Goal: Transaction & Acquisition: Book appointment/travel/reservation

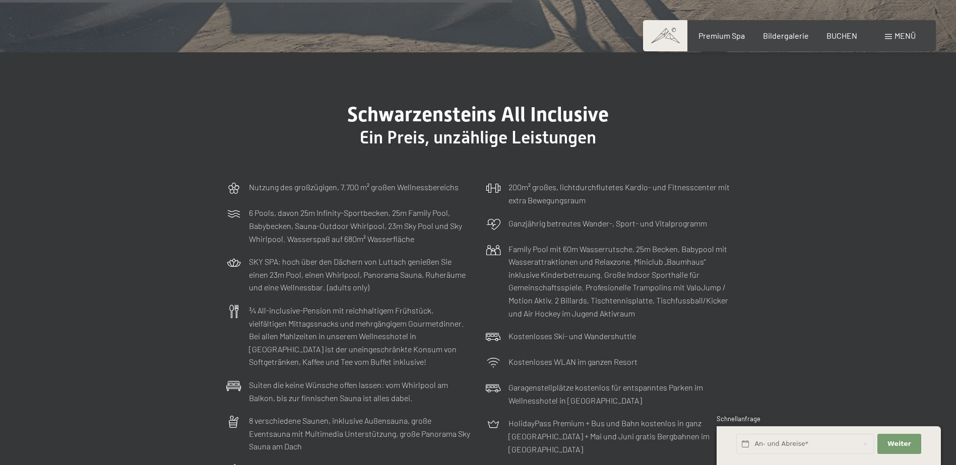
scroll to position [2670, 0]
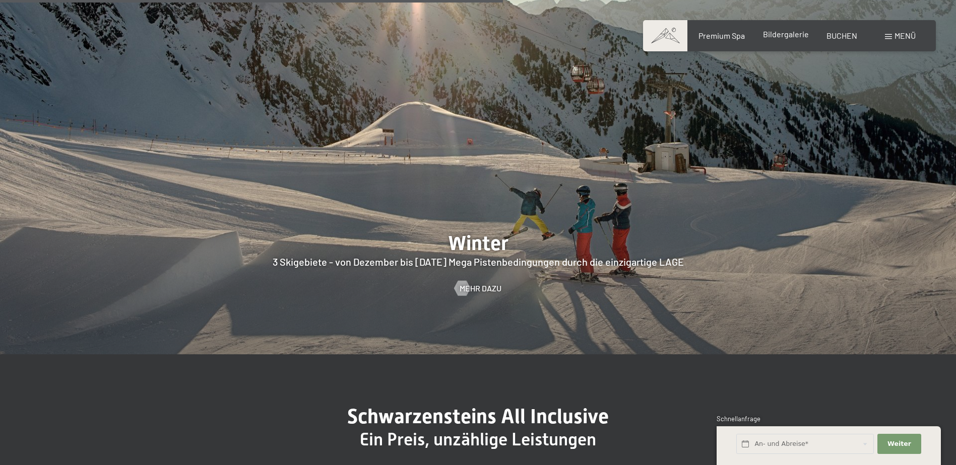
click at [784, 32] on span "Bildergalerie" at bounding box center [786, 34] width 46 height 10
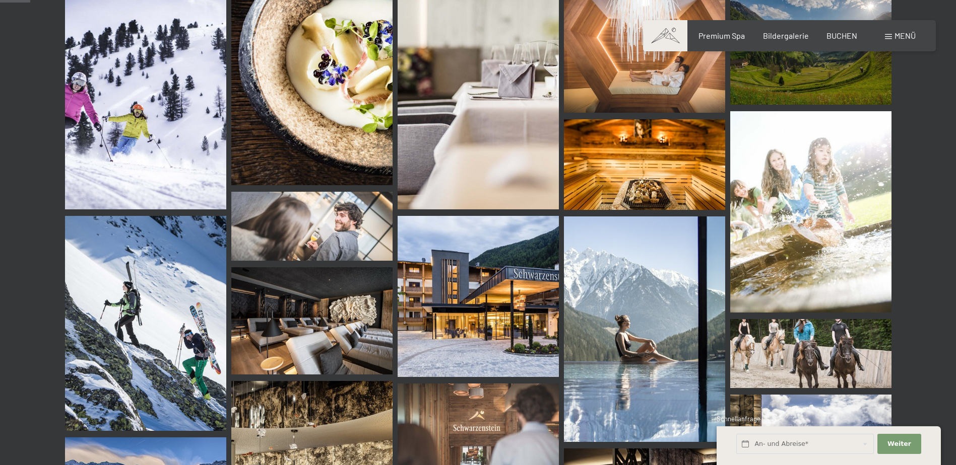
scroll to position [453, 0]
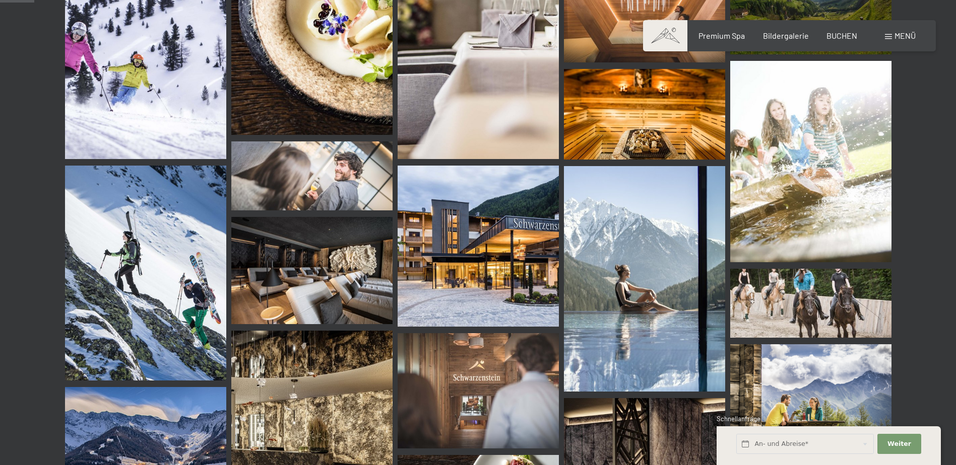
click at [370, 268] on img at bounding box center [311, 270] width 161 height 107
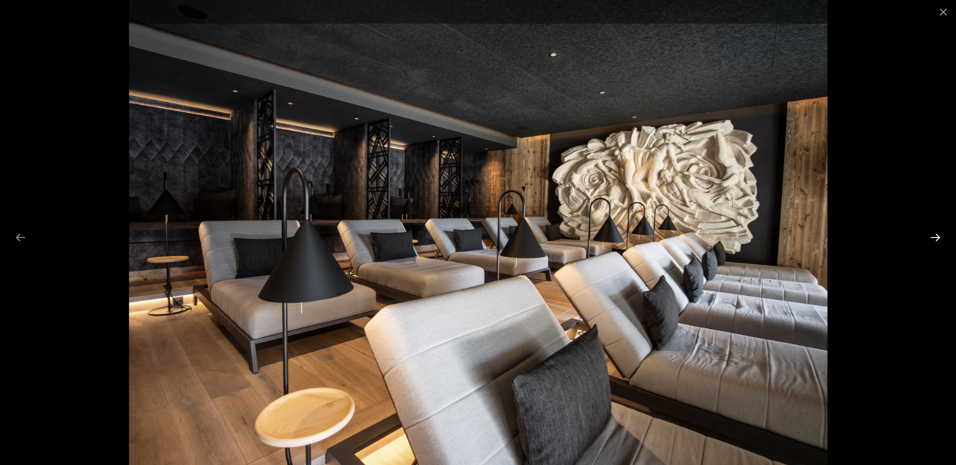
click at [935, 239] on button "Next slide" at bounding box center [934, 238] width 21 height 20
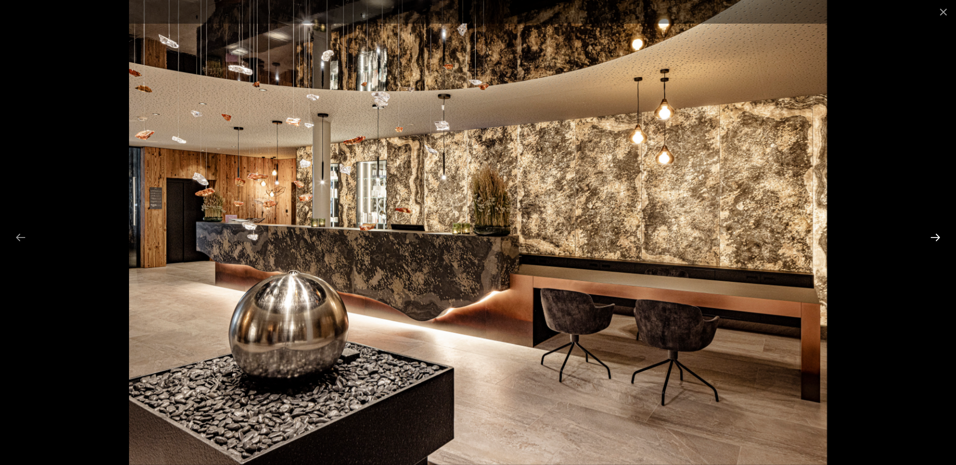
click at [935, 239] on button "Next slide" at bounding box center [934, 238] width 21 height 20
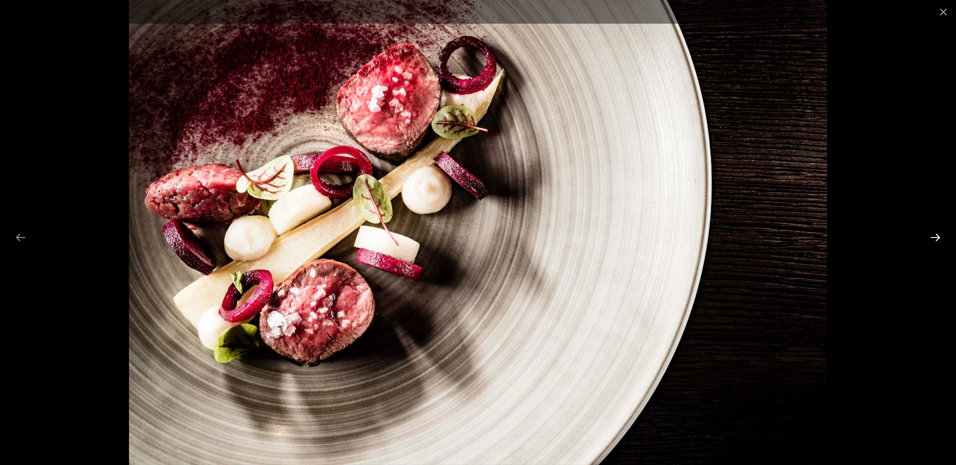
click at [935, 239] on button "Next slide" at bounding box center [934, 238] width 21 height 20
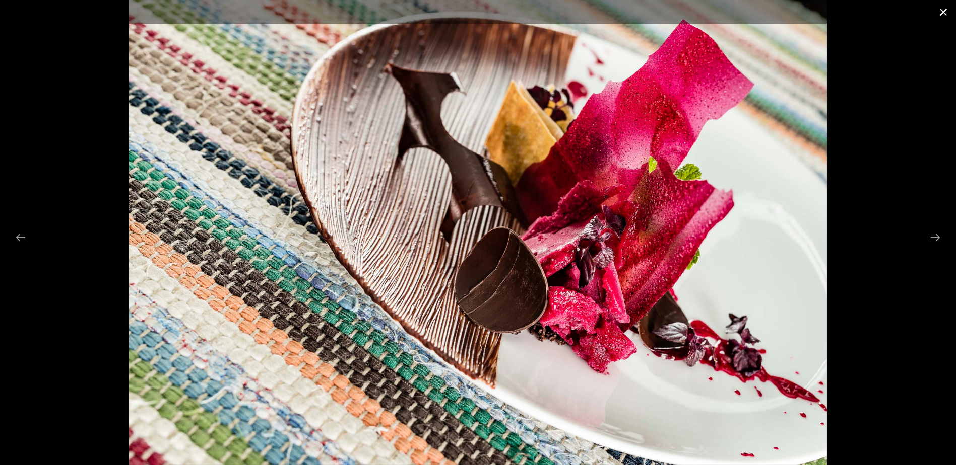
click at [943, 12] on button "Close gallery" at bounding box center [942, 12] width 25 height 24
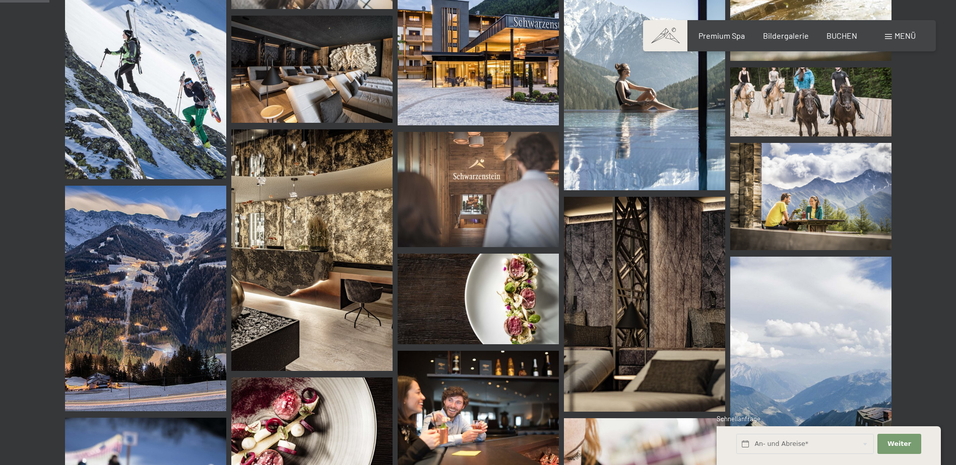
scroll to position [907, 0]
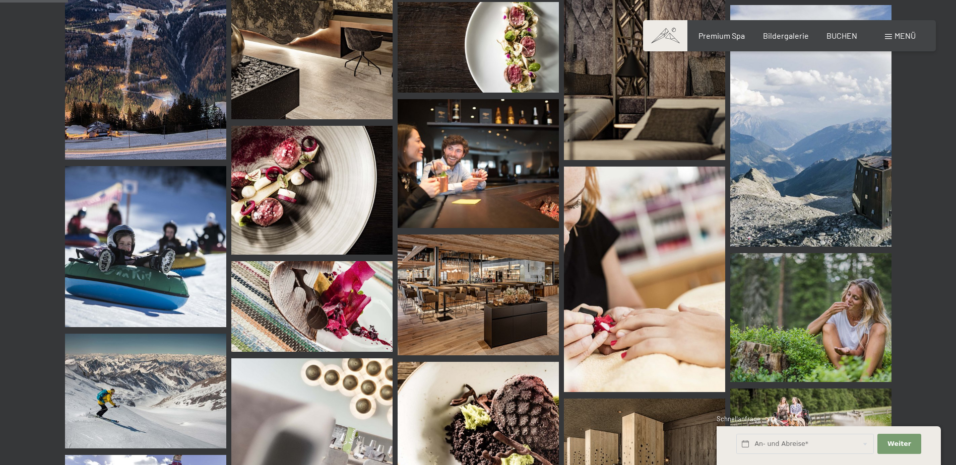
click at [459, 284] on img at bounding box center [477, 295] width 161 height 121
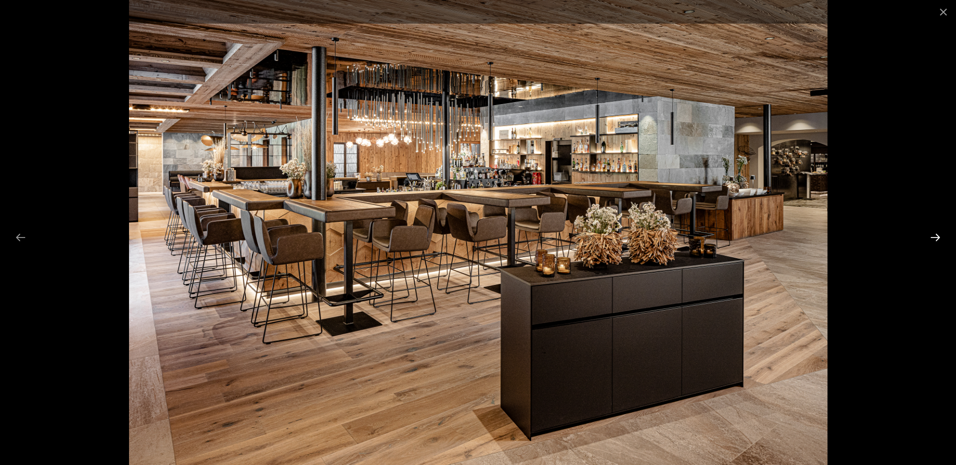
click at [938, 236] on button "Next slide" at bounding box center [934, 238] width 21 height 20
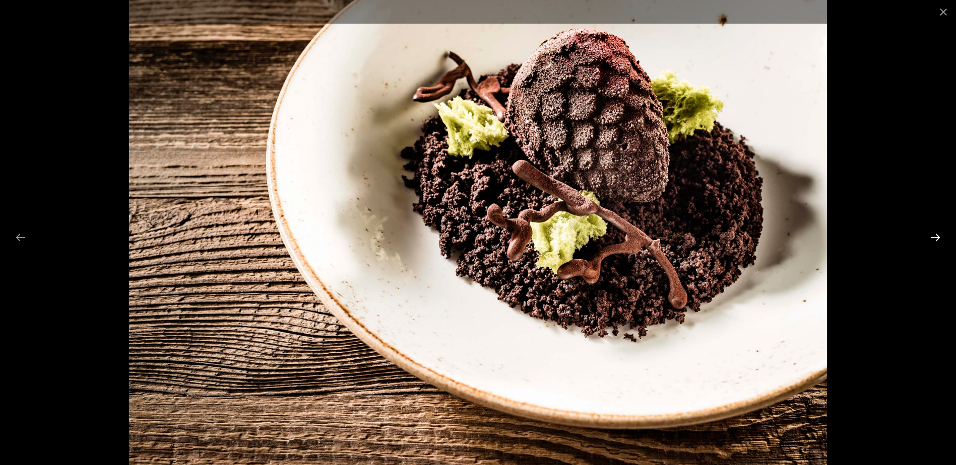
click at [937, 236] on button "Next slide" at bounding box center [934, 238] width 21 height 20
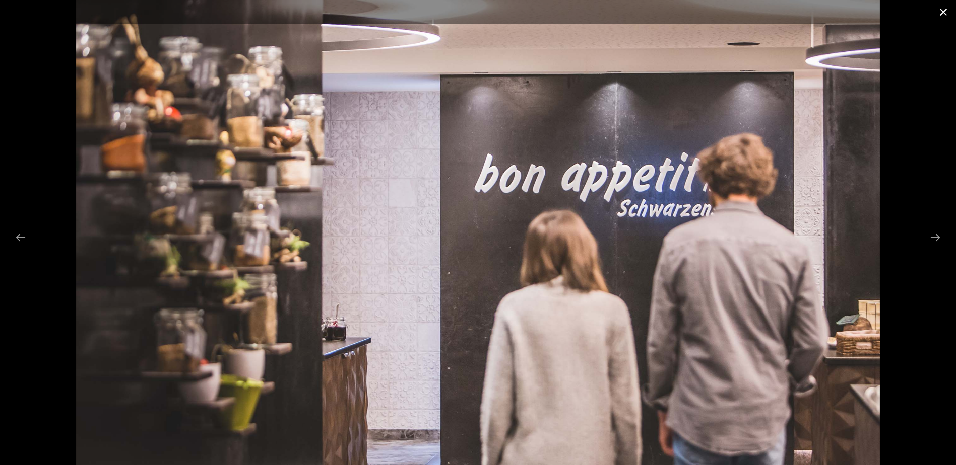
click at [944, 12] on button "Close gallery" at bounding box center [942, 12] width 25 height 24
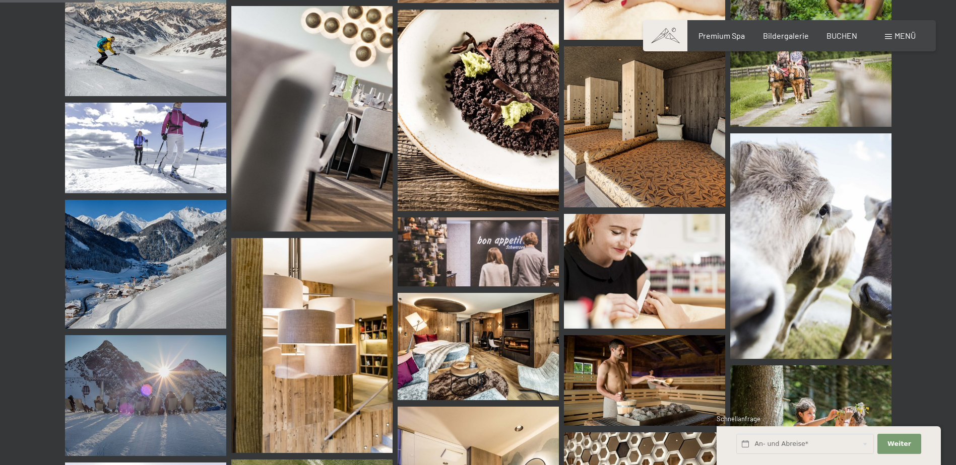
scroll to position [1410, 0]
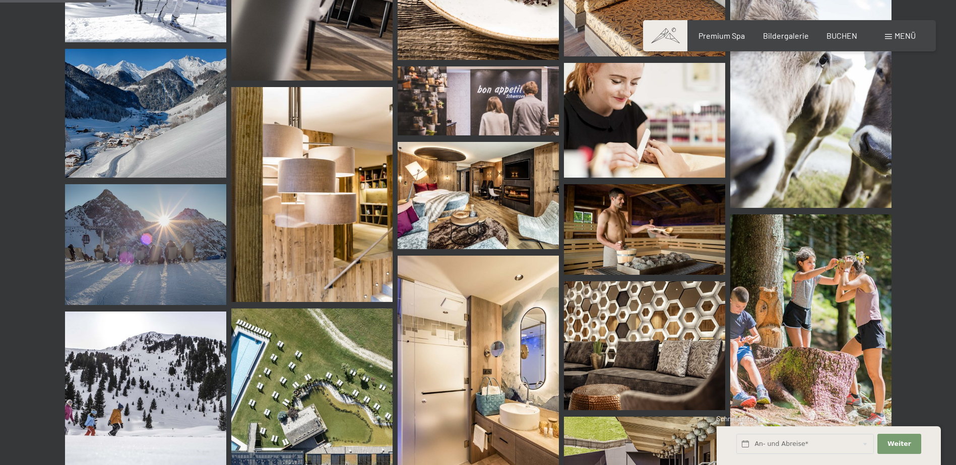
click at [456, 222] on img at bounding box center [477, 195] width 161 height 107
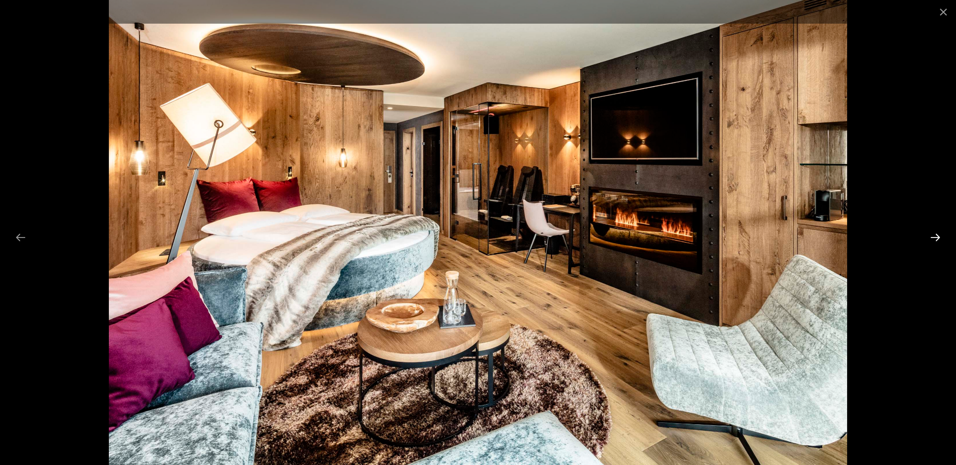
click at [933, 235] on button "Next slide" at bounding box center [934, 238] width 21 height 20
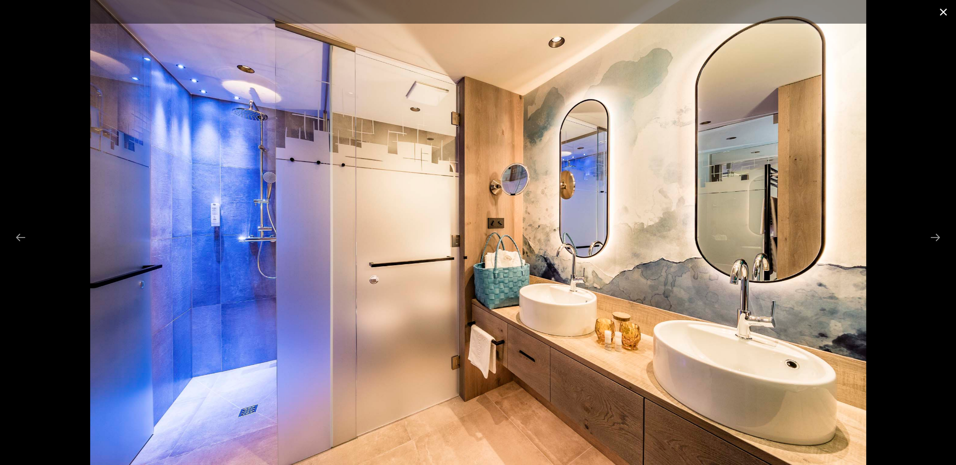
click at [944, 13] on button "Close gallery" at bounding box center [942, 12] width 25 height 24
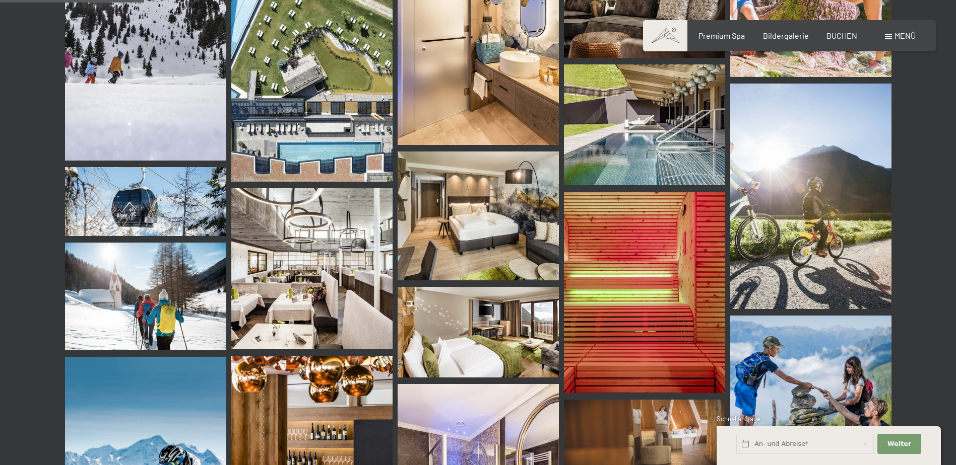
scroll to position [1914, 0]
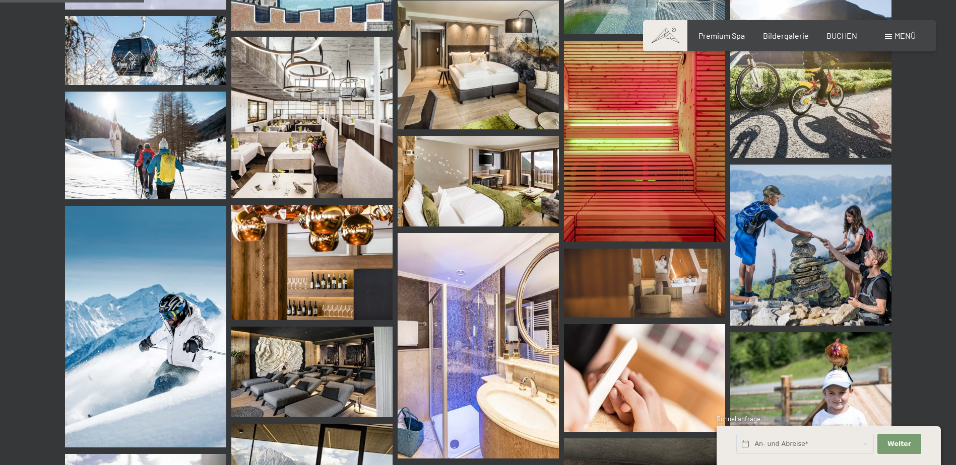
click at [284, 134] on img at bounding box center [311, 117] width 161 height 161
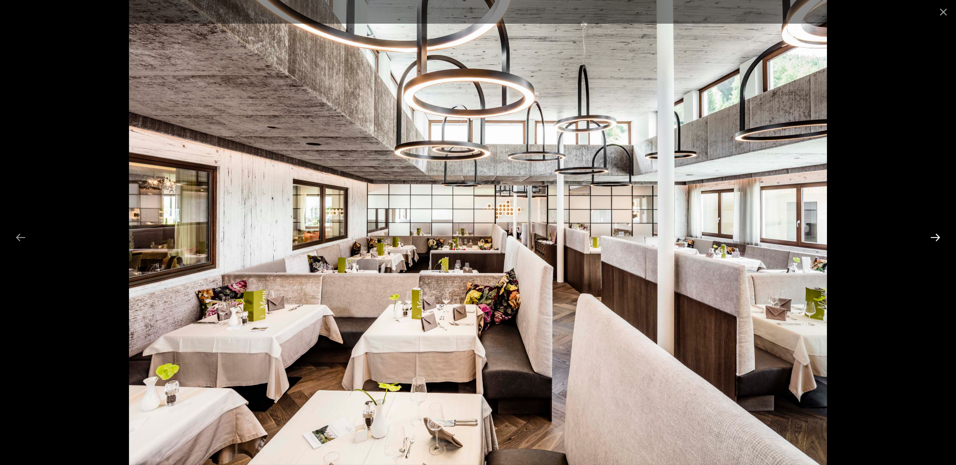
click at [931, 237] on button "Next slide" at bounding box center [934, 238] width 21 height 20
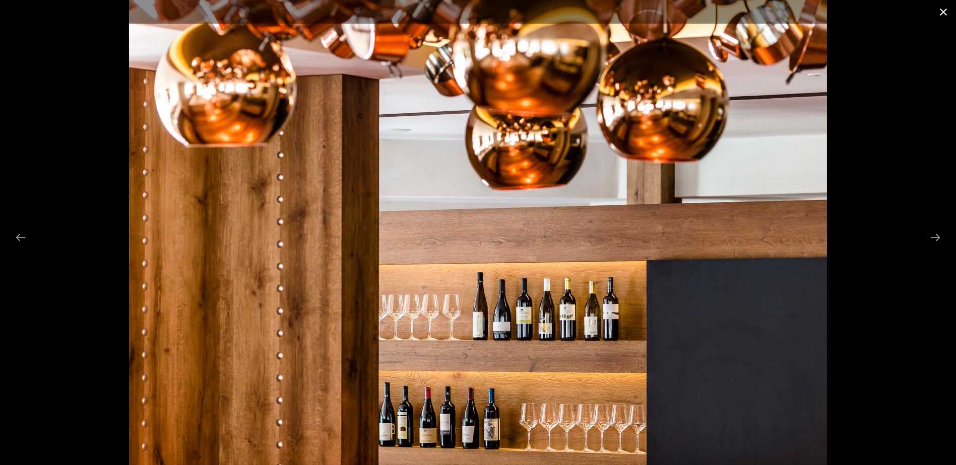
click at [946, 13] on button "Close gallery" at bounding box center [942, 12] width 25 height 24
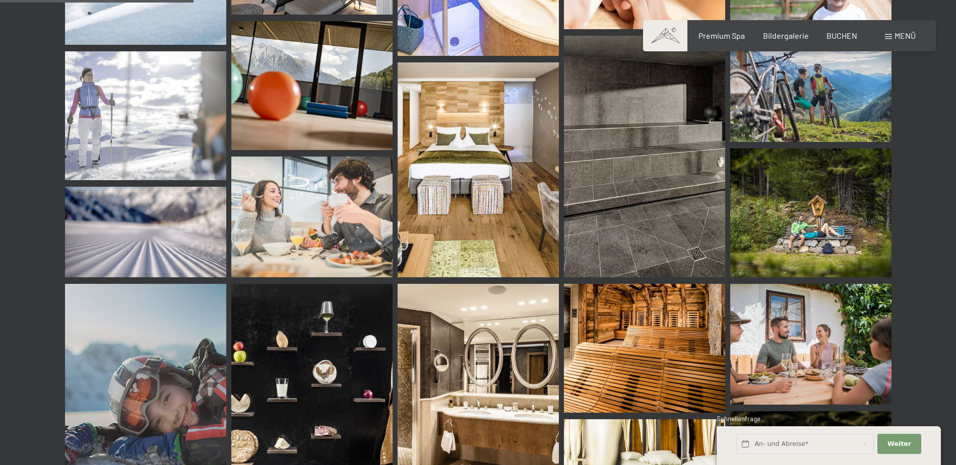
scroll to position [2569, 0]
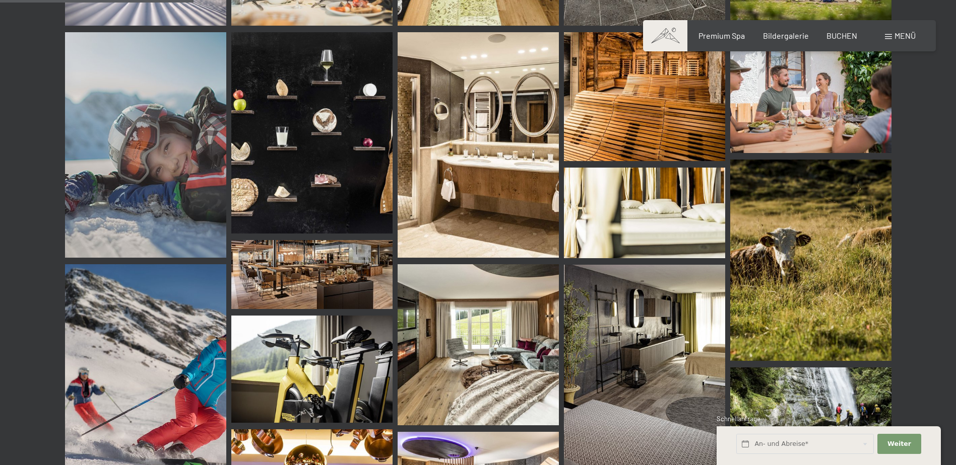
click at [492, 329] on img at bounding box center [477, 344] width 161 height 161
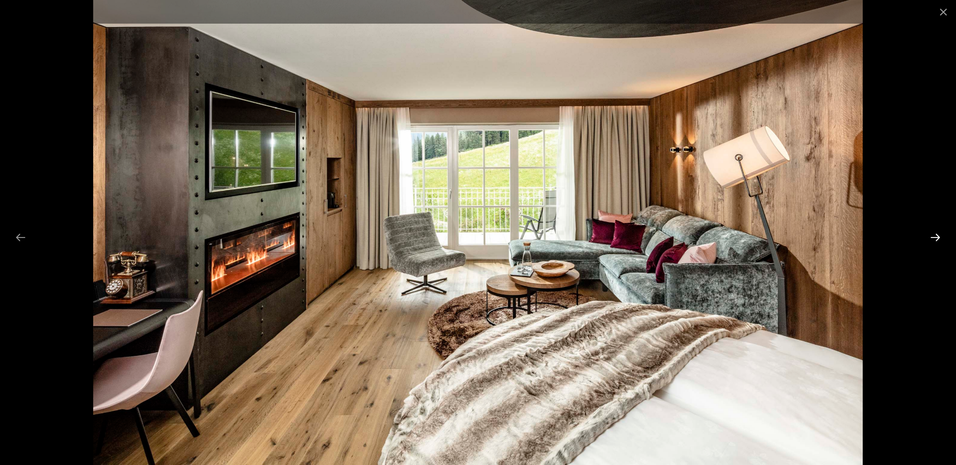
click at [931, 239] on button "Next slide" at bounding box center [934, 238] width 21 height 20
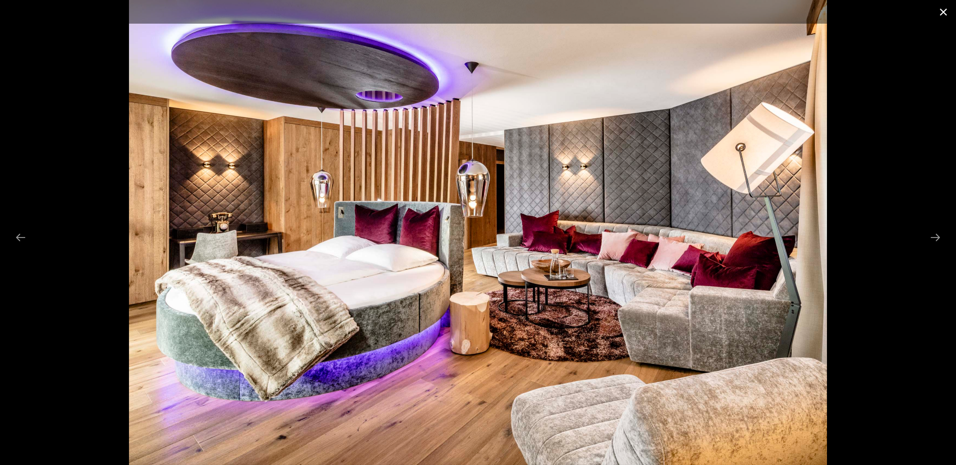
click at [942, 13] on button "Close gallery" at bounding box center [942, 12] width 25 height 24
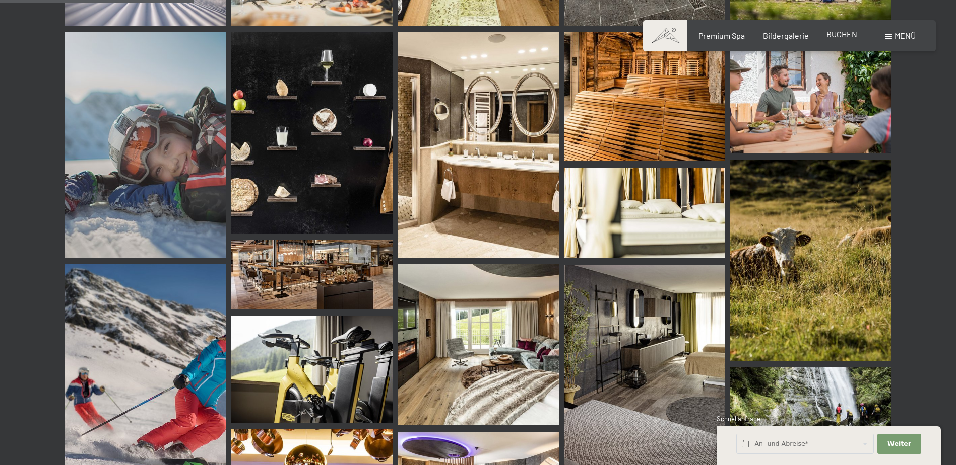
click at [843, 33] on span "BUCHEN" at bounding box center [841, 34] width 31 height 10
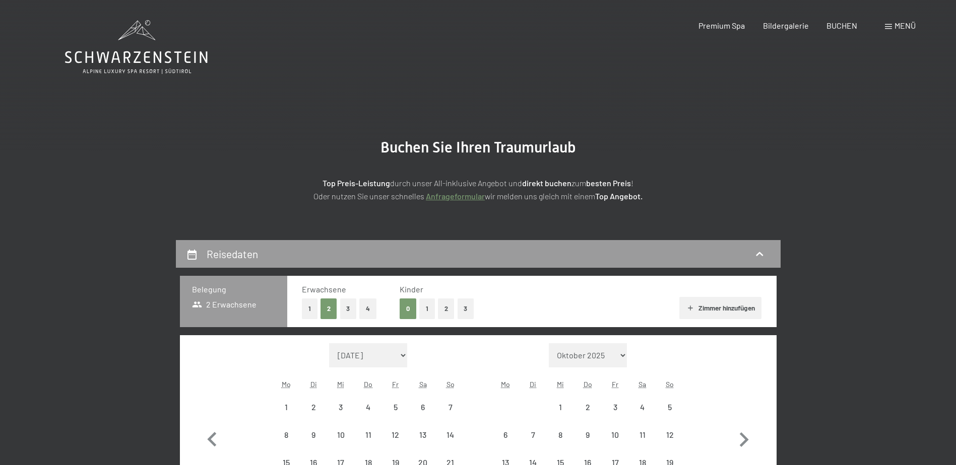
scroll to position [151, 0]
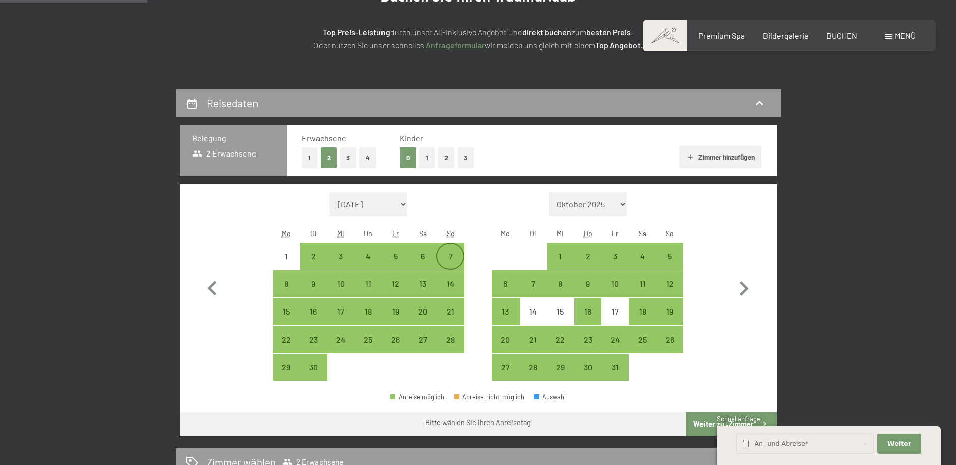
click at [454, 251] on div "7" at bounding box center [449, 256] width 25 height 25
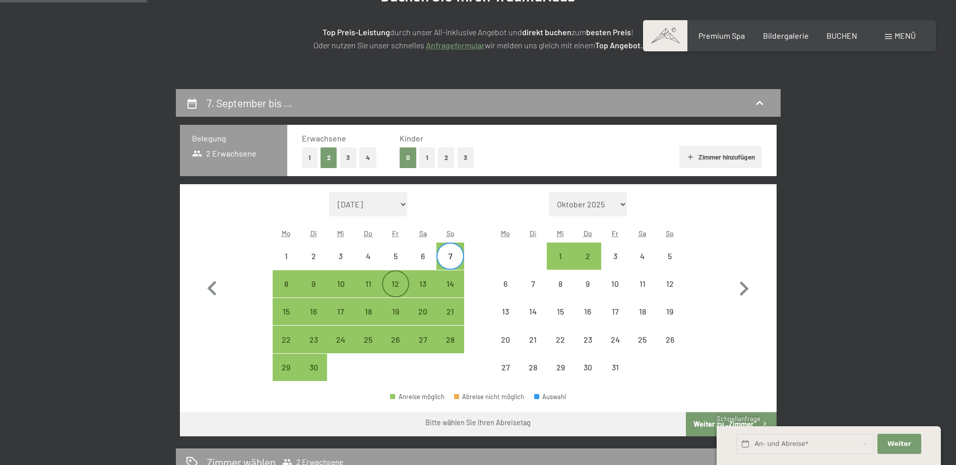
click at [404, 286] on div "12" at bounding box center [395, 292] width 25 height 25
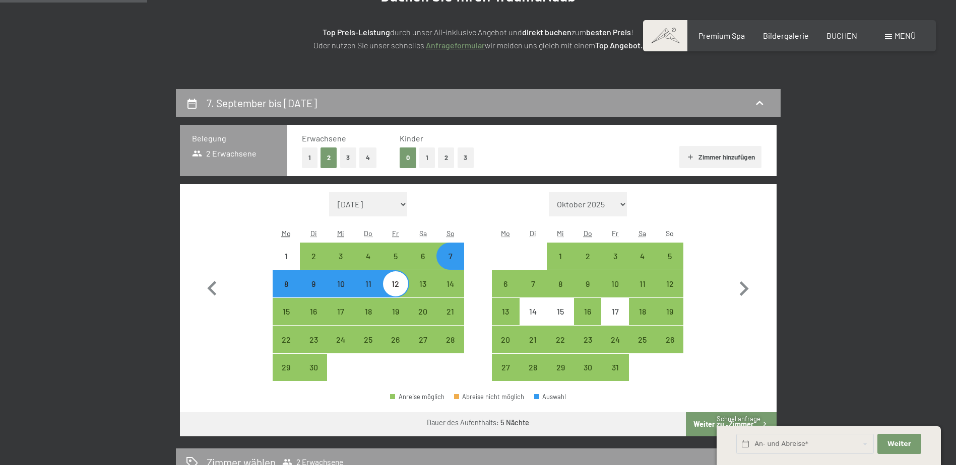
scroll to position [252, 0]
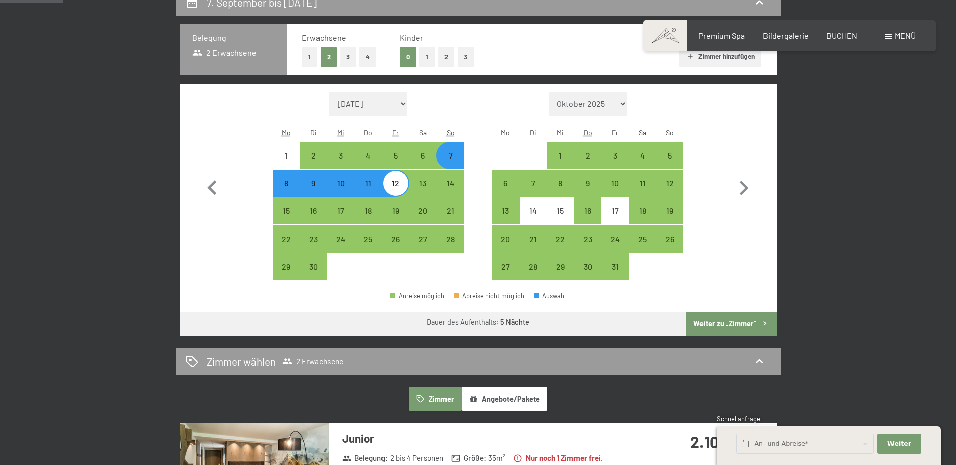
click at [713, 328] on button "Weiter zu „Zimmer“" at bounding box center [731, 324] width 90 height 24
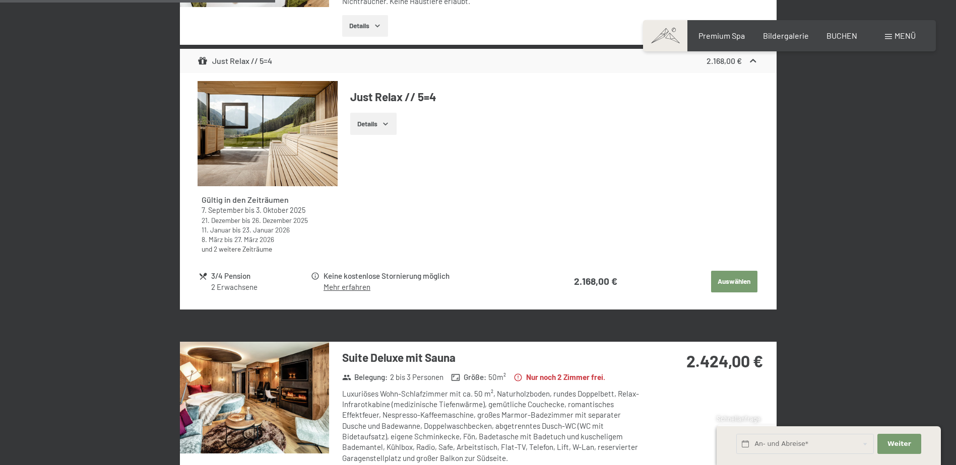
scroll to position [1046, 0]
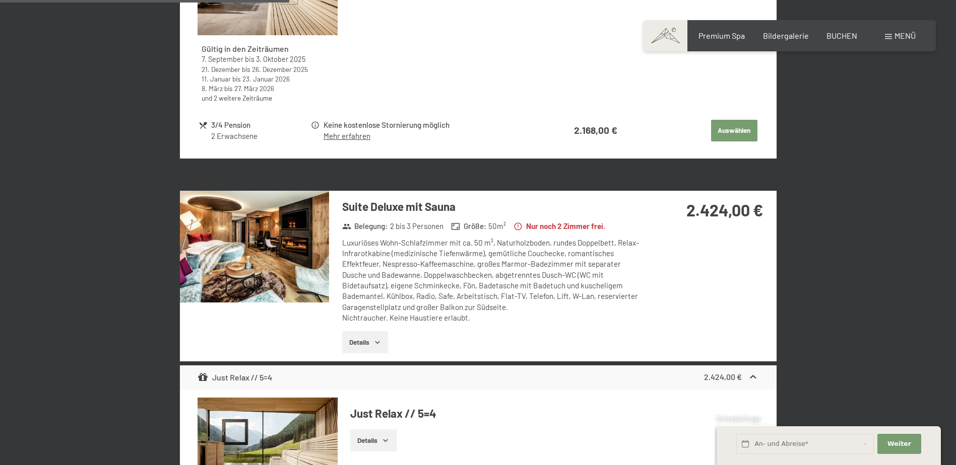
click at [307, 266] on img at bounding box center [254, 247] width 149 height 112
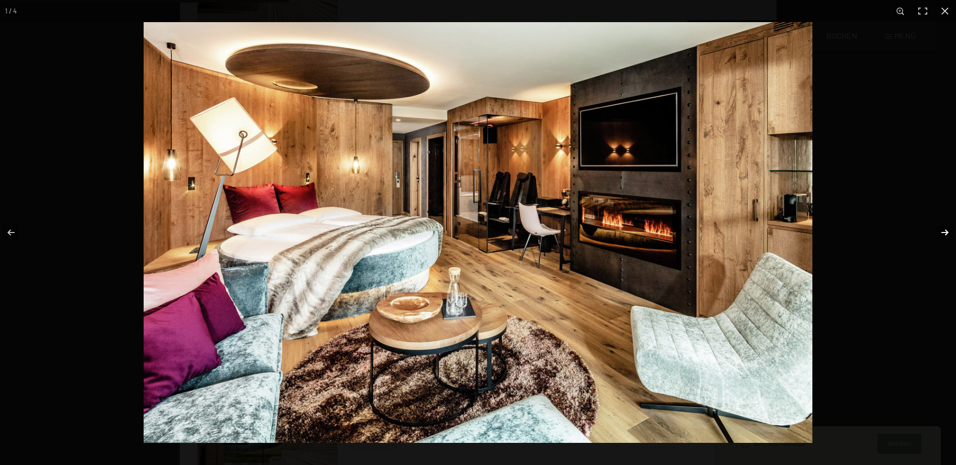
click at [946, 233] on button "button" at bounding box center [937, 233] width 35 height 50
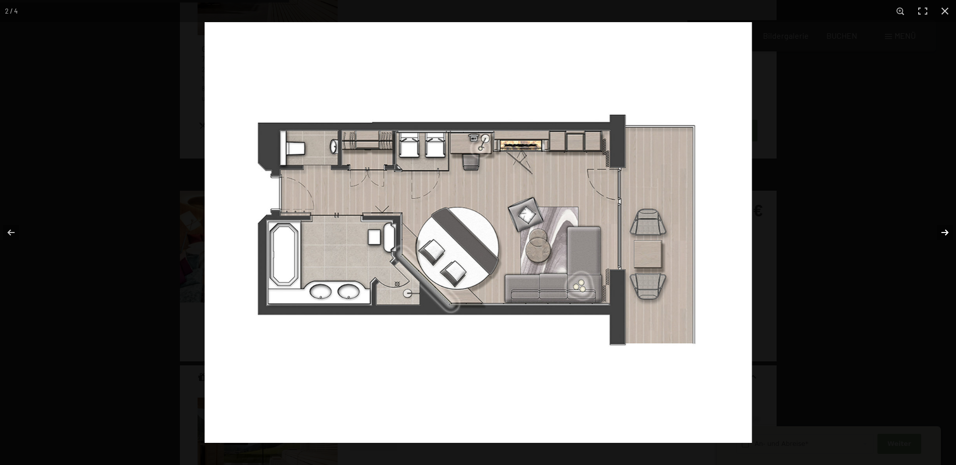
click at [946, 233] on button "button" at bounding box center [937, 233] width 35 height 50
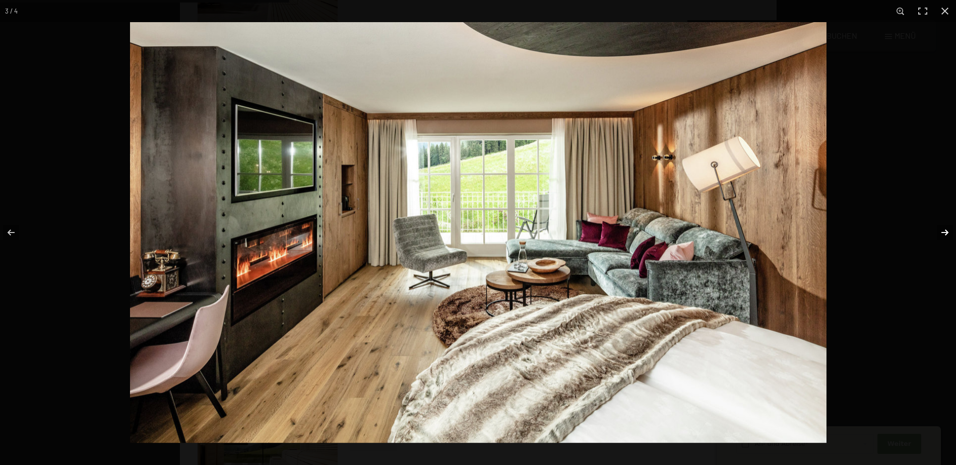
click at [946, 233] on button "button" at bounding box center [937, 233] width 35 height 50
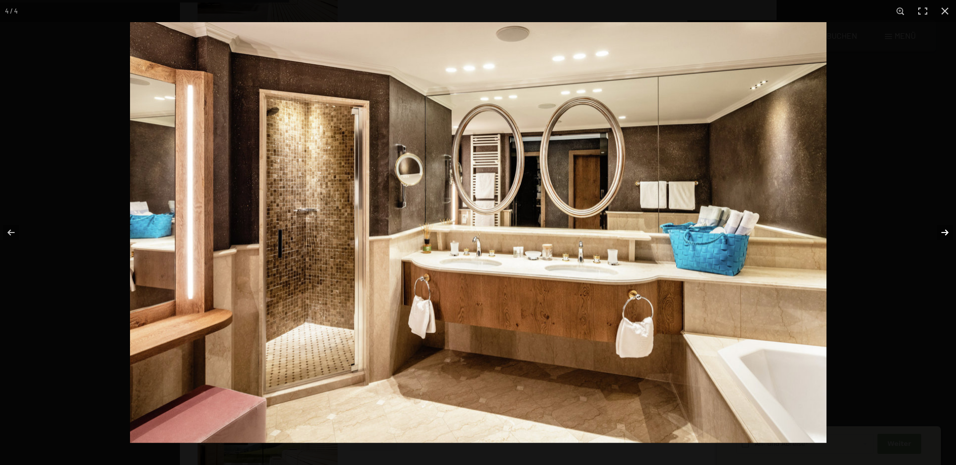
click at [946, 233] on button "button" at bounding box center [937, 233] width 35 height 50
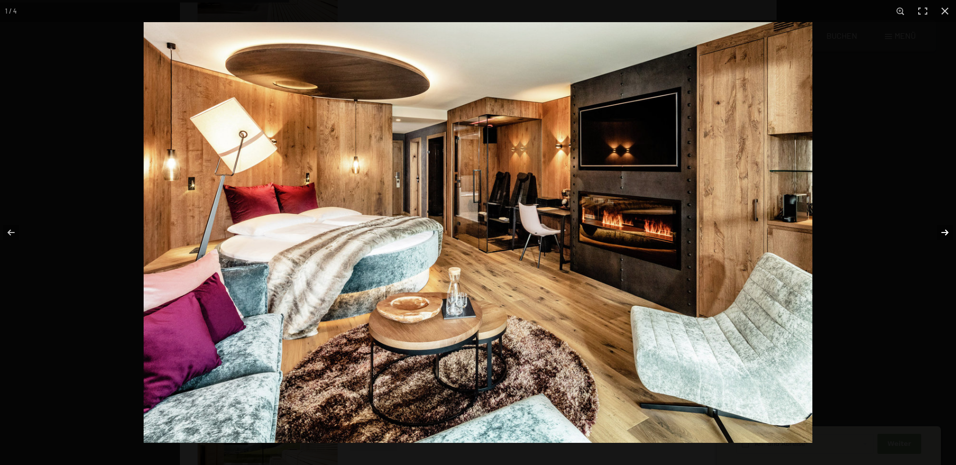
click at [946, 233] on button "button" at bounding box center [937, 233] width 35 height 50
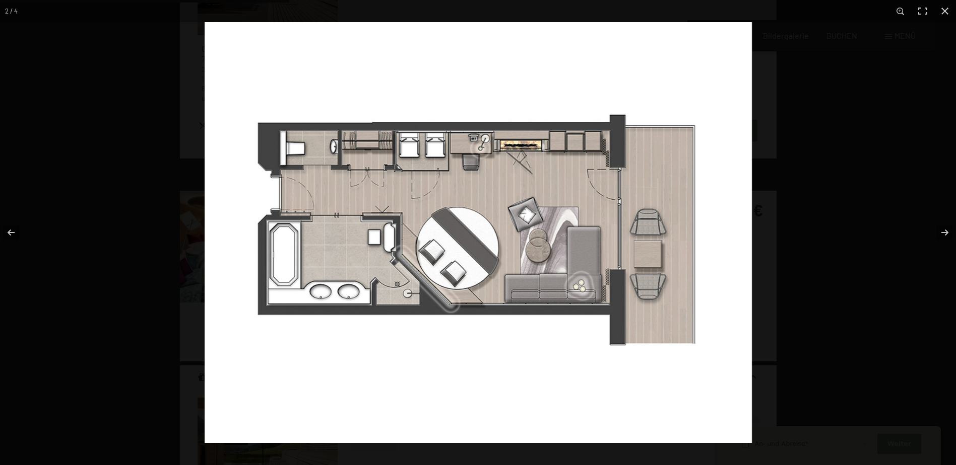
click at [214, 310] on img at bounding box center [478, 232] width 547 height 421
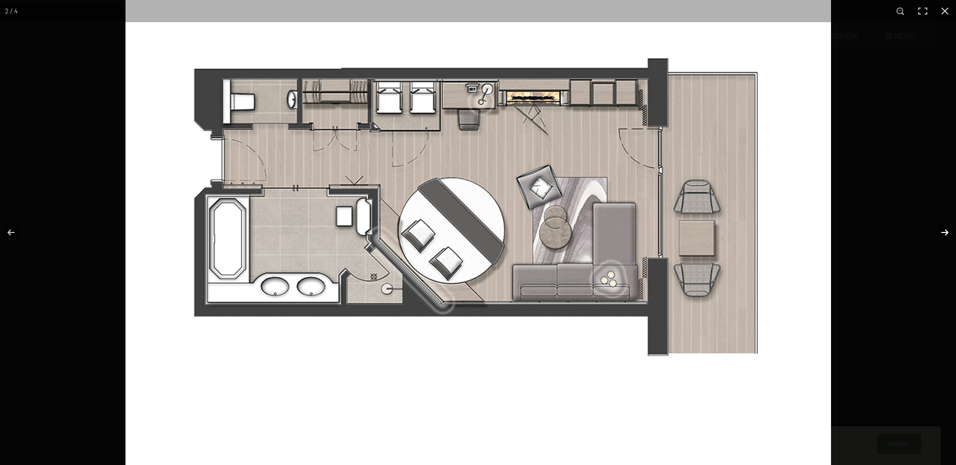
click at [943, 230] on button "button" at bounding box center [937, 233] width 35 height 50
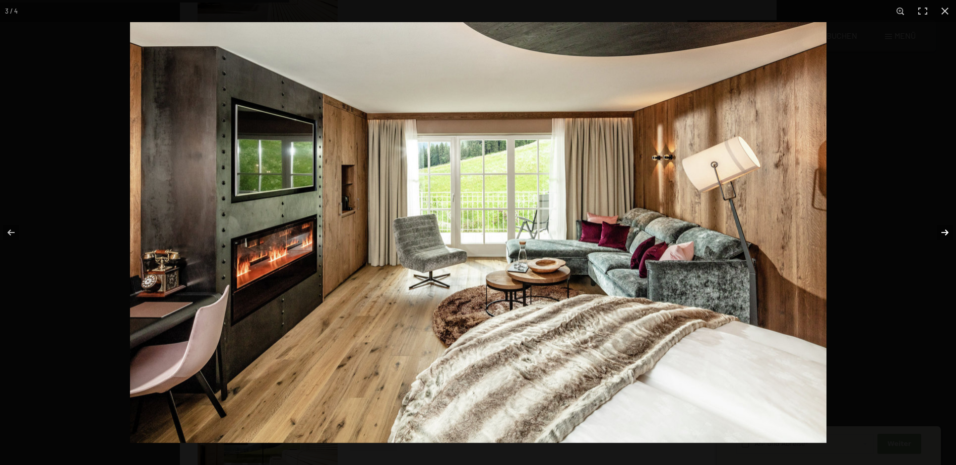
click at [943, 230] on button "button" at bounding box center [937, 233] width 35 height 50
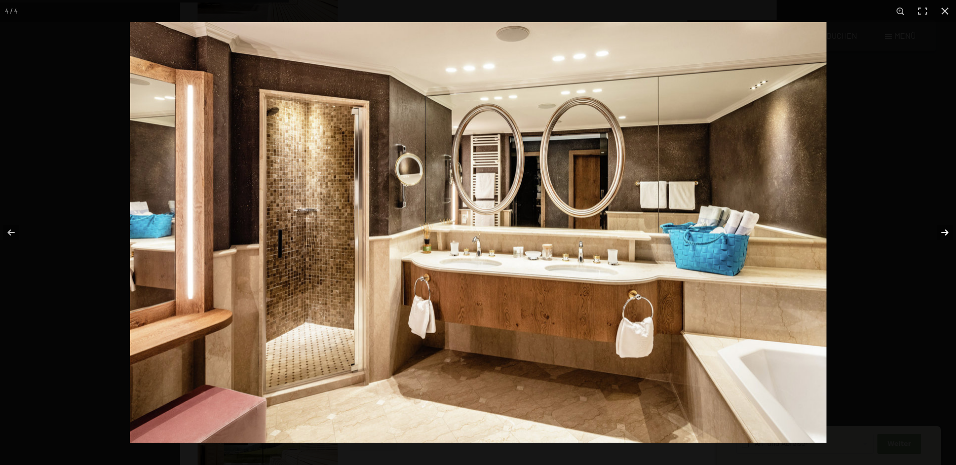
click at [938, 230] on button "button" at bounding box center [937, 233] width 35 height 50
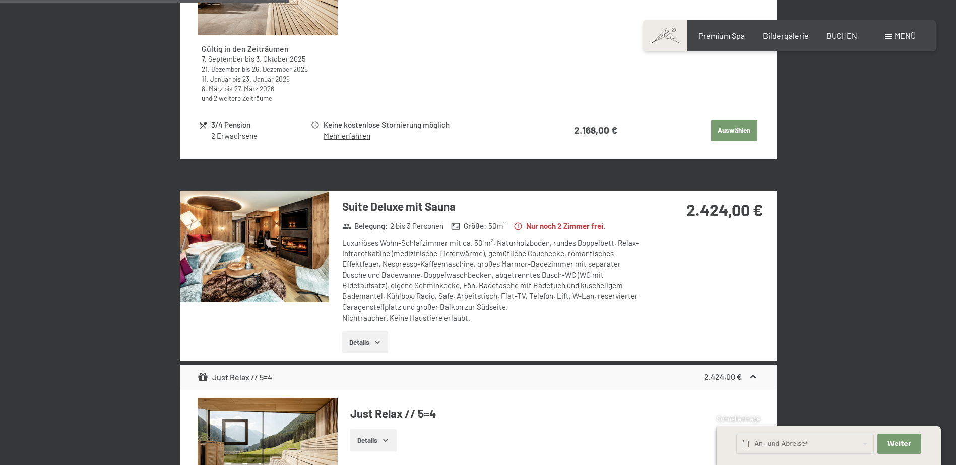
click at [0, 0] on button "button" at bounding box center [0, 0] width 0 height 0
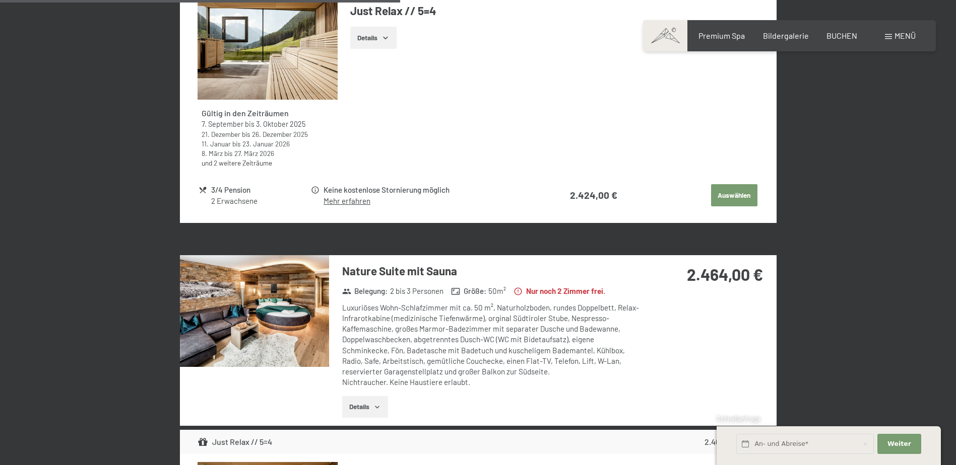
scroll to position [1600, 0]
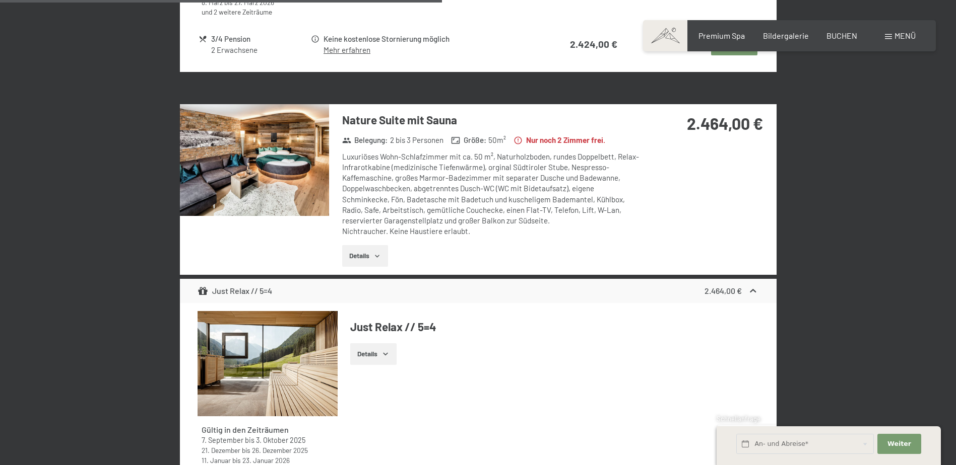
click at [265, 163] on img at bounding box center [254, 160] width 149 height 112
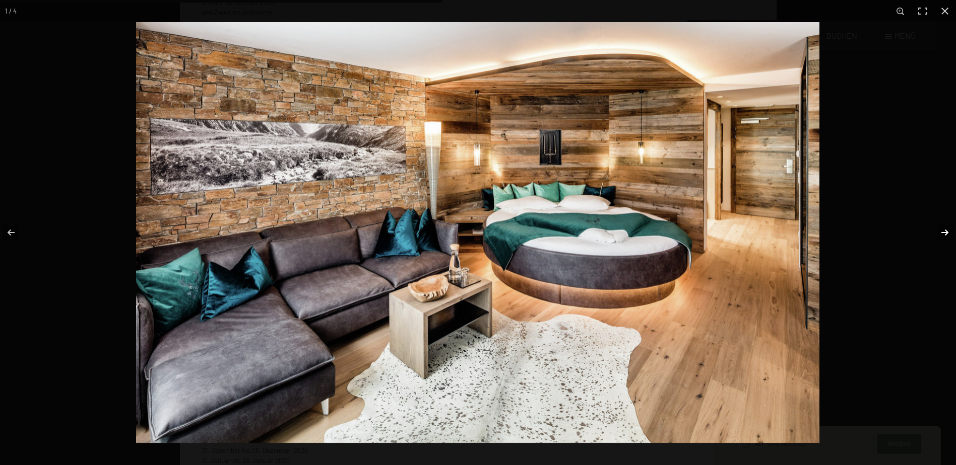
click at [950, 229] on button "button" at bounding box center [937, 233] width 35 height 50
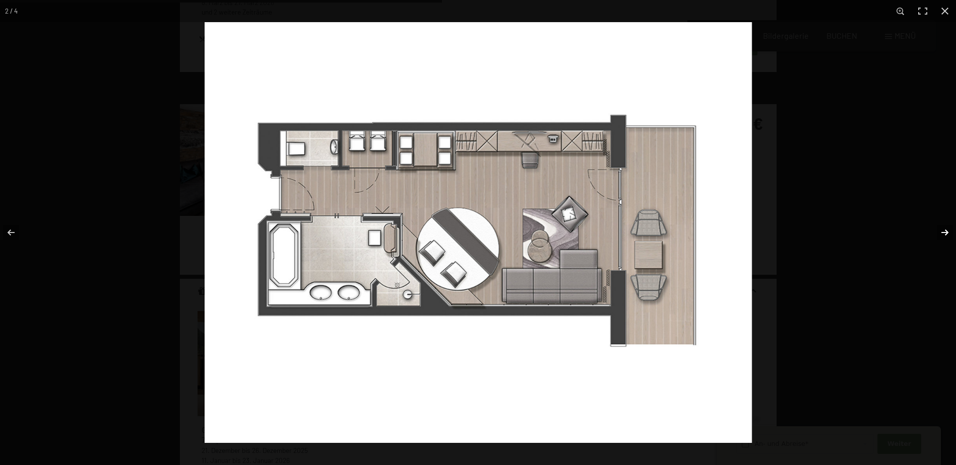
click at [950, 229] on button "button" at bounding box center [937, 233] width 35 height 50
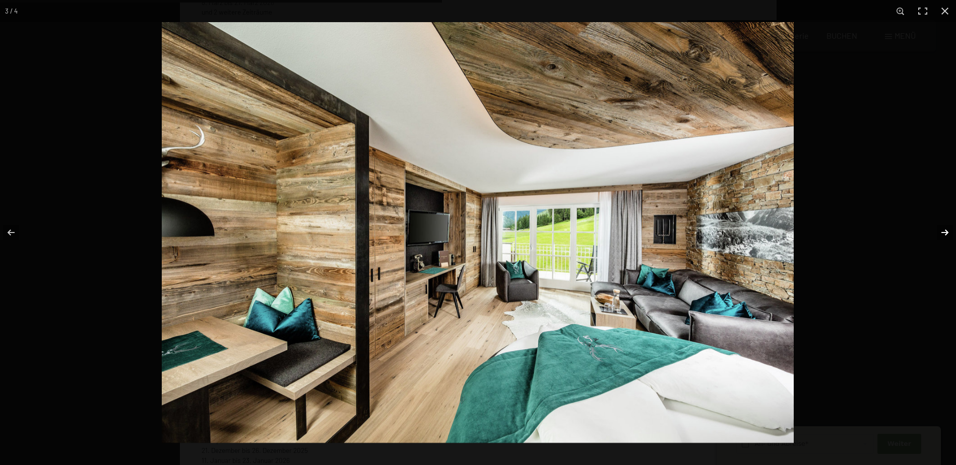
click at [935, 232] on button "button" at bounding box center [937, 233] width 35 height 50
